Goal: Task Accomplishment & Management: Manage account settings

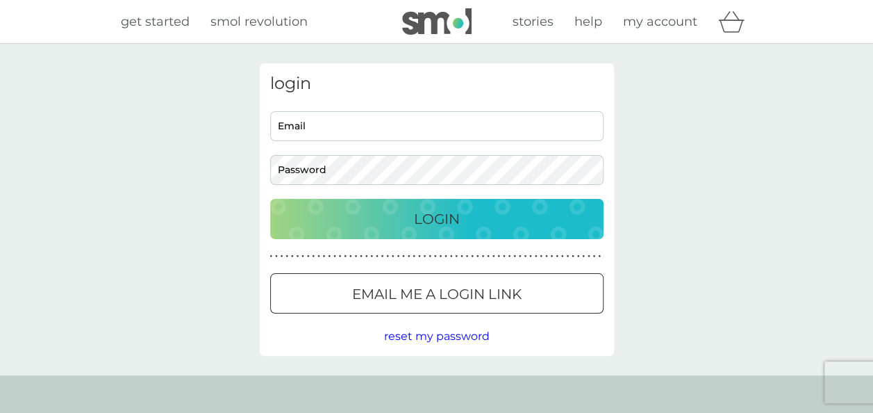
type input "[EMAIL_ADDRESS][DOMAIN_NAME]"
click at [427, 216] on p "Login" at bounding box center [437, 219] width 46 height 22
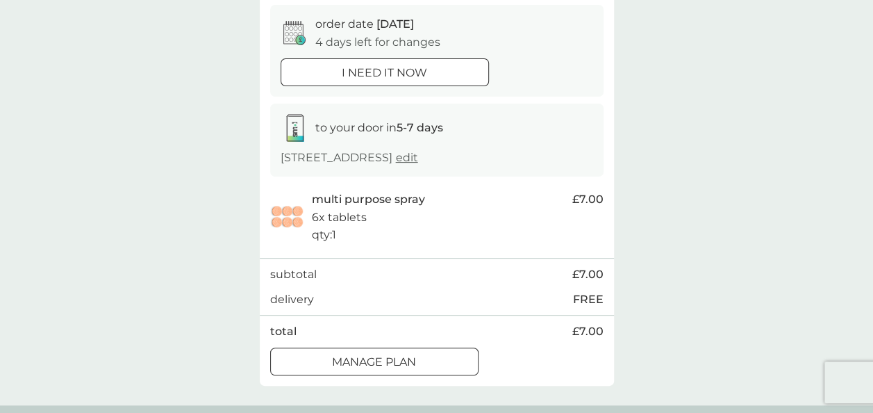
scroll to position [136, 0]
click at [406, 369] on p "Manage plan" at bounding box center [374, 360] width 84 height 18
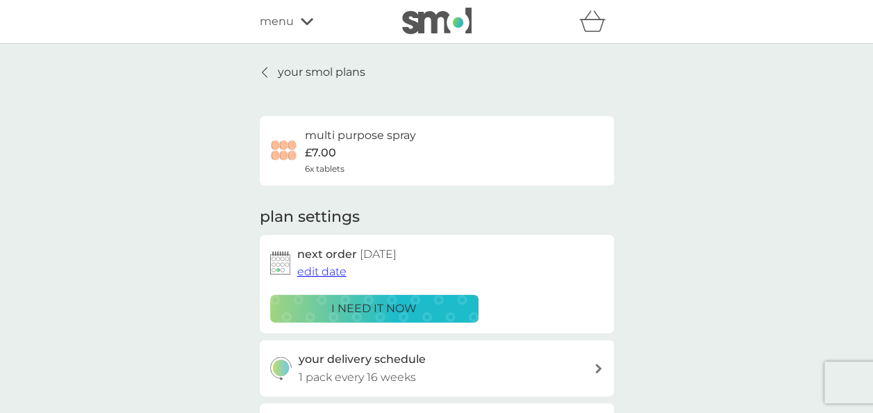
click at [324, 270] on span "edit date" at bounding box center [321, 271] width 49 height 13
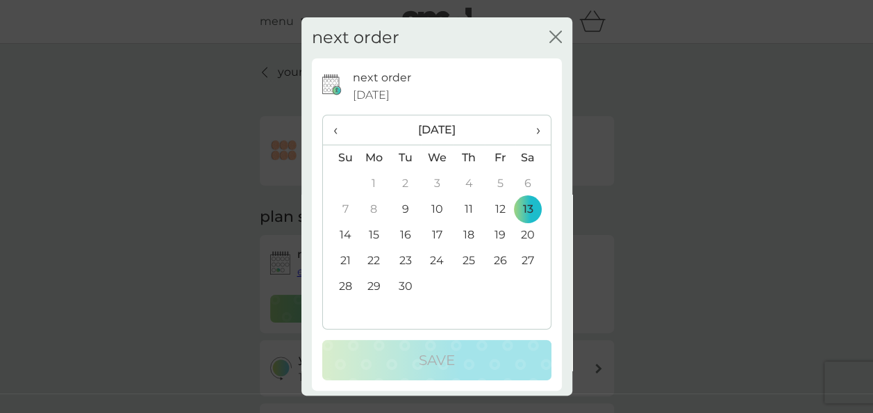
click at [528, 127] on span "›" at bounding box center [533, 129] width 14 height 29
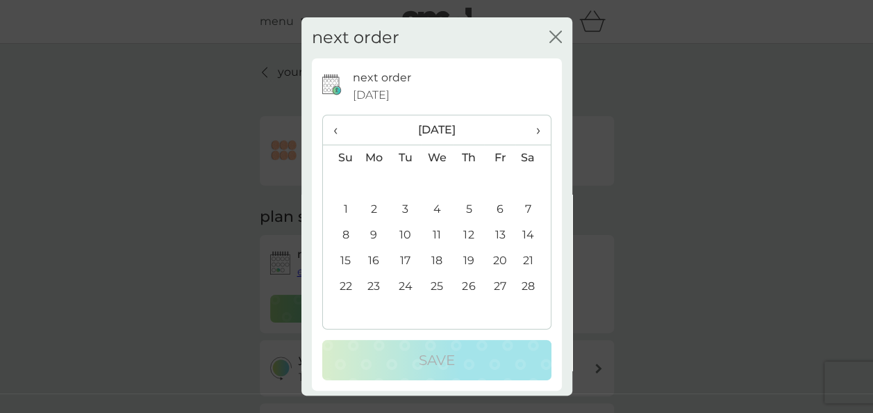
click at [528, 127] on span "›" at bounding box center [533, 129] width 14 height 29
click at [516, 213] on td "11" at bounding box center [533, 210] width 35 height 26
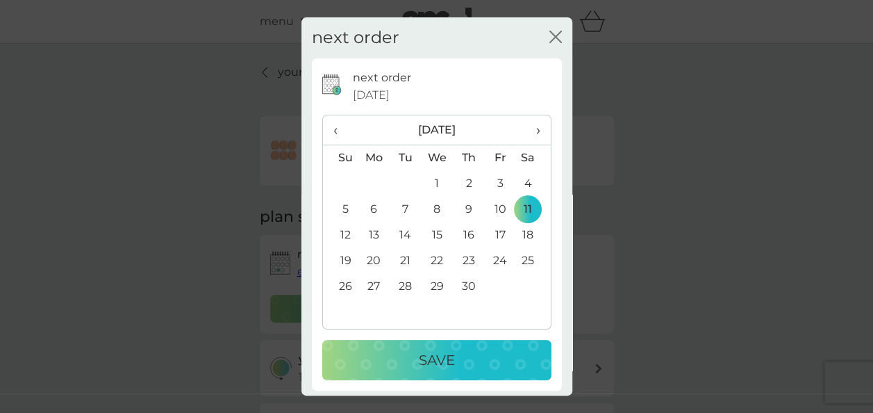
click at [434, 368] on p "Save" at bounding box center [437, 360] width 36 height 22
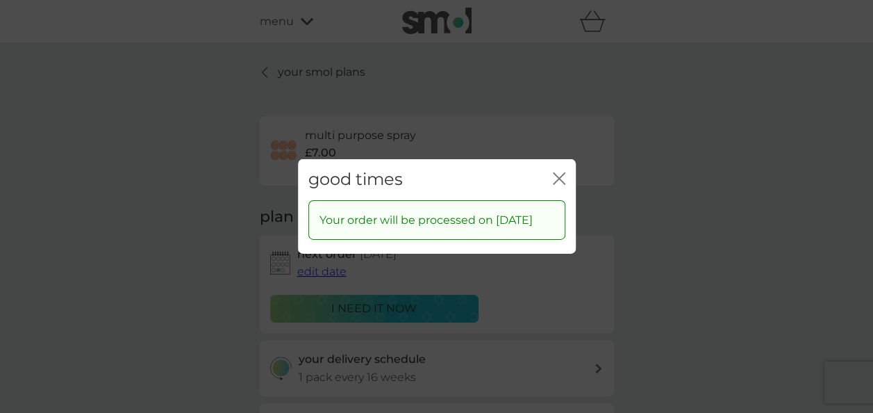
click at [559, 172] on icon "close" at bounding box center [559, 178] width 13 height 13
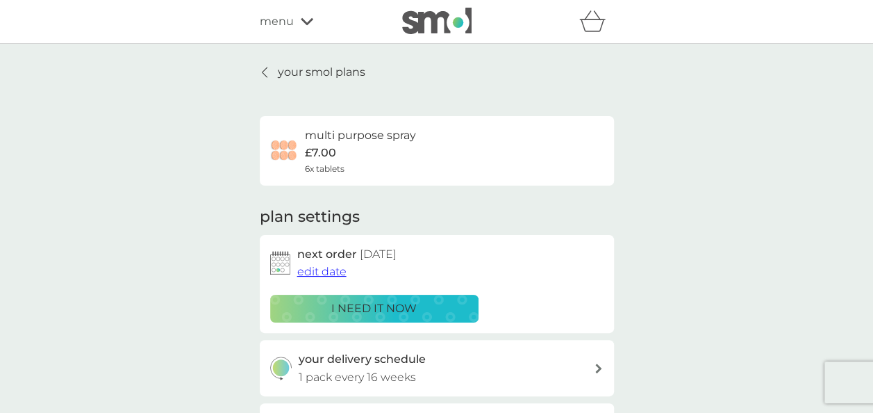
click at [328, 71] on p "your smol plans" at bounding box center [322, 72] width 88 height 18
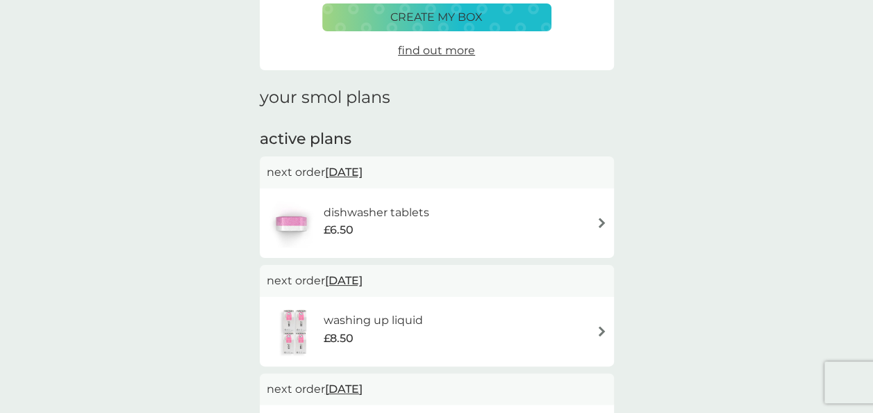
scroll to position [120, 0]
click at [505, 222] on div "dishwasher tablets £6.50" at bounding box center [437, 222] width 340 height 49
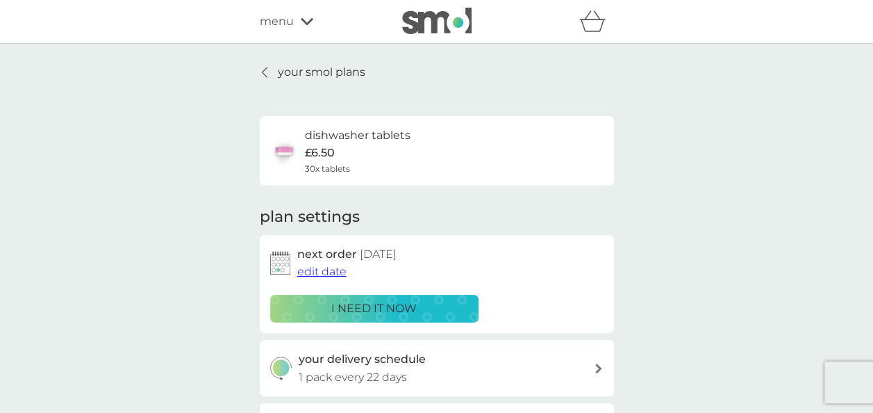
click at [334, 268] on span "edit date" at bounding box center [321, 271] width 49 height 13
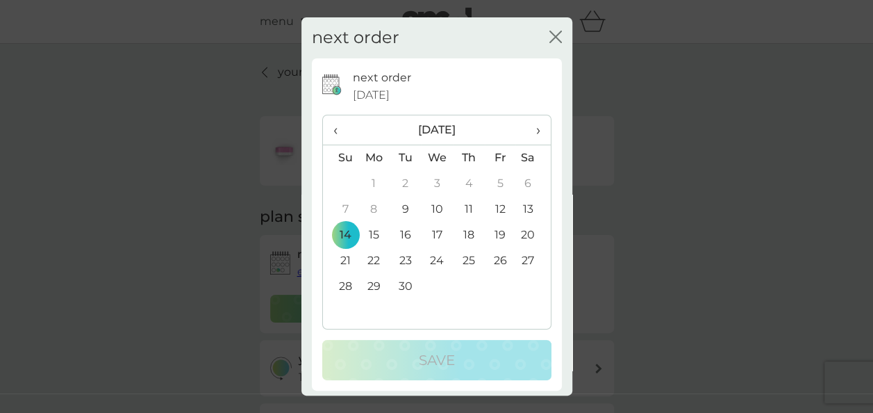
click at [528, 132] on span "›" at bounding box center [533, 129] width 14 height 29
click at [334, 129] on span "‹" at bounding box center [341, 129] width 15 height 29
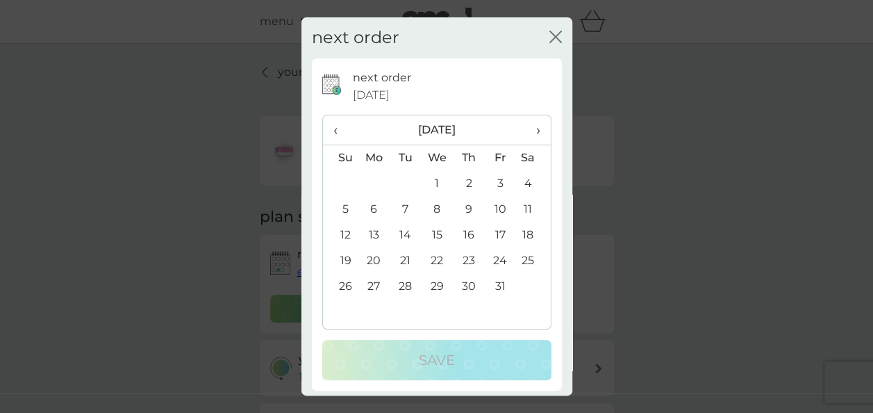
click at [346, 263] on td "19" at bounding box center [340, 261] width 35 height 26
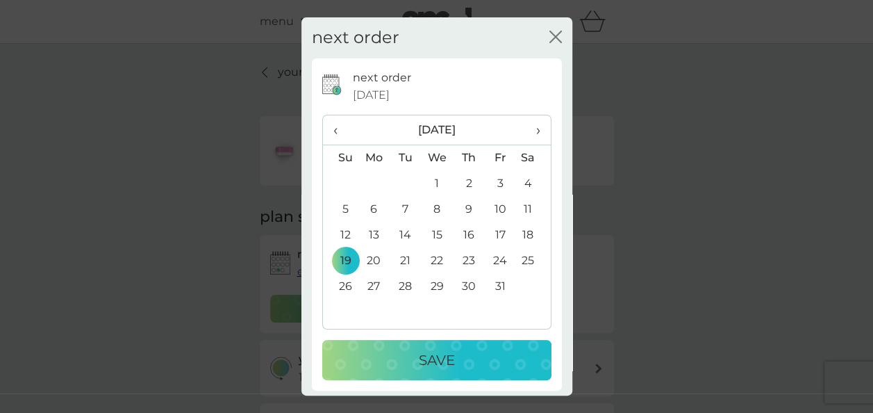
click at [433, 359] on p "Save" at bounding box center [437, 360] width 36 height 22
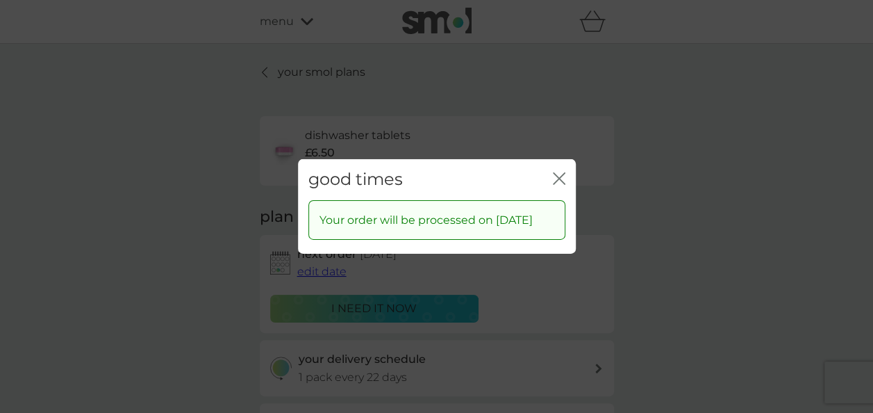
click at [563, 173] on icon "close" at bounding box center [562, 178] width 6 height 11
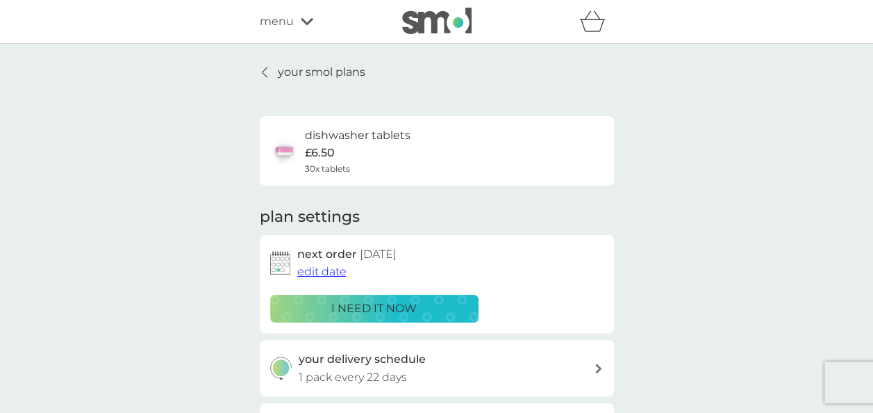
click at [334, 75] on p "your smol plans" at bounding box center [322, 72] width 88 height 18
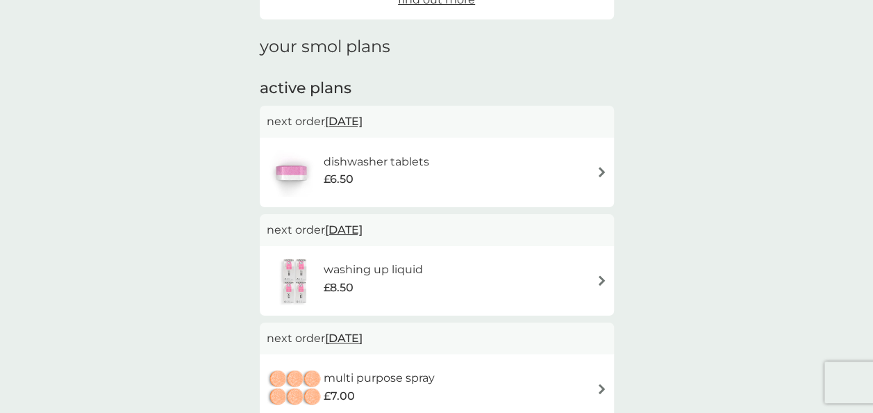
scroll to position [172, 0]
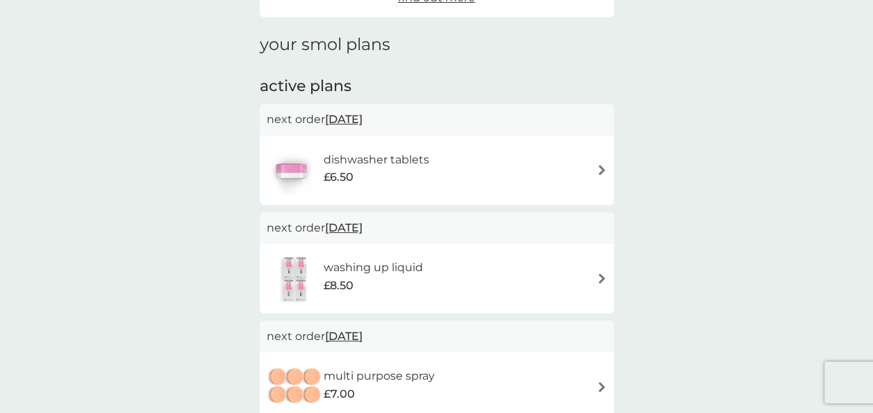
click at [586, 274] on div "washing up liquid £8.50" at bounding box center [437, 278] width 340 height 49
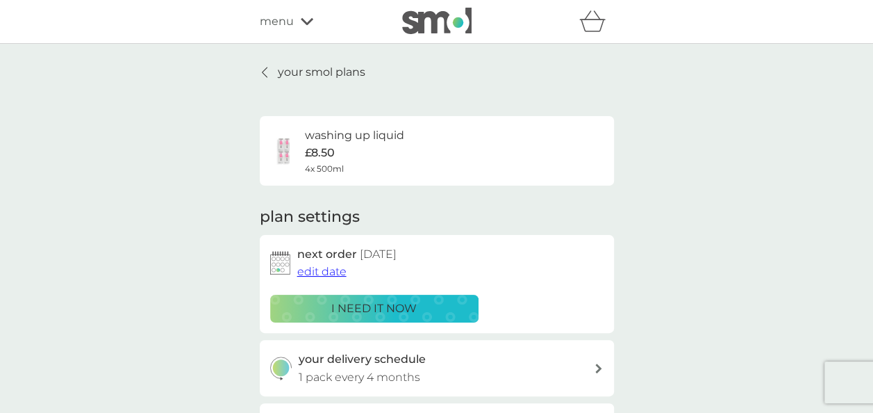
click at [336, 271] on span "edit date" at bounding box center [321, 271] width 49 height 13
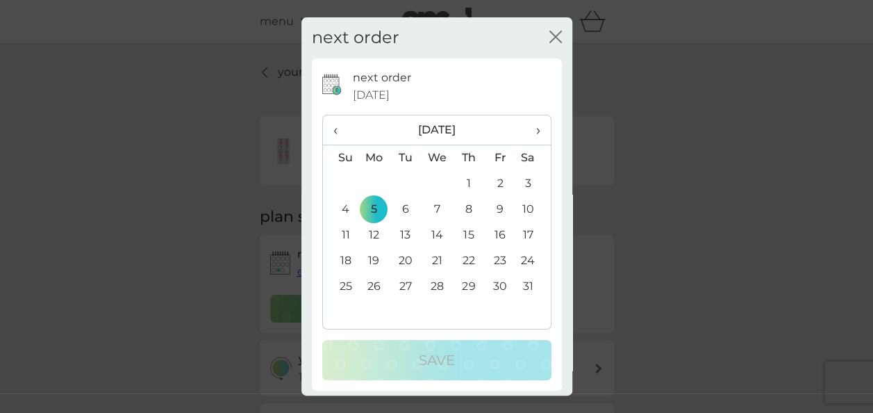
click at [529, 126] on span "›" at bounding box center [533, 129] width 14 height 29
click at [371, 231] on td "9" at bounding box center [375, 235] width 32 height 26
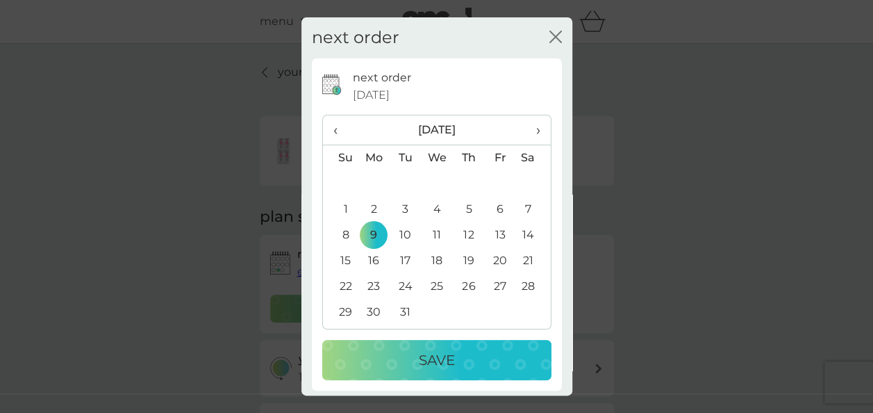
click at [421, 345] on button "Save" at bounding box center [436, 360] width 229 height 40
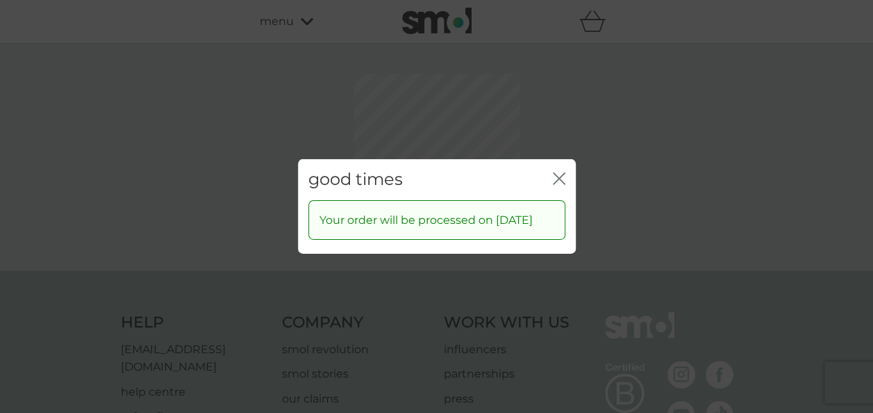
click at [555, 110] on div "good times close Your order will be processed on 9 Mar 2026" at bounding box center [436, 206] width 873 height 413
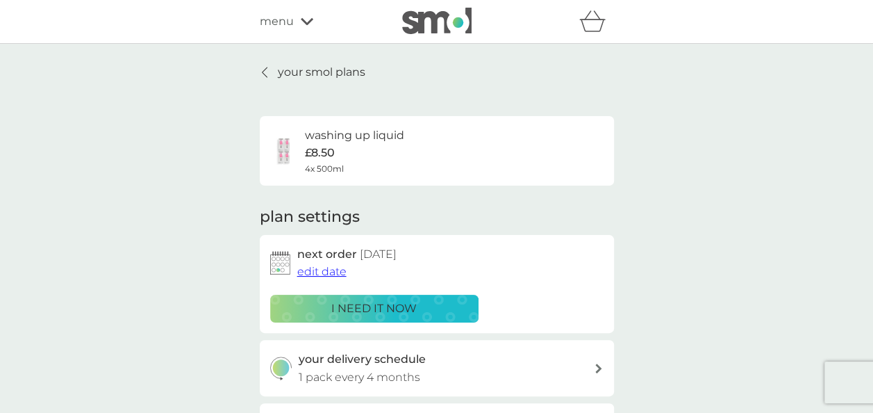
click at [288, 63] on div "your smol plans washing up liquid £8.50 4x 500ml plan settings next order 9 Mar…" at bounding box center [436, 333] width 873 height 578
click at [289, 73] on p "your smol plans" at bounding box center [322, 72] width 88 height 18
